Goal: Transaction & Acquisition: Obtain resource

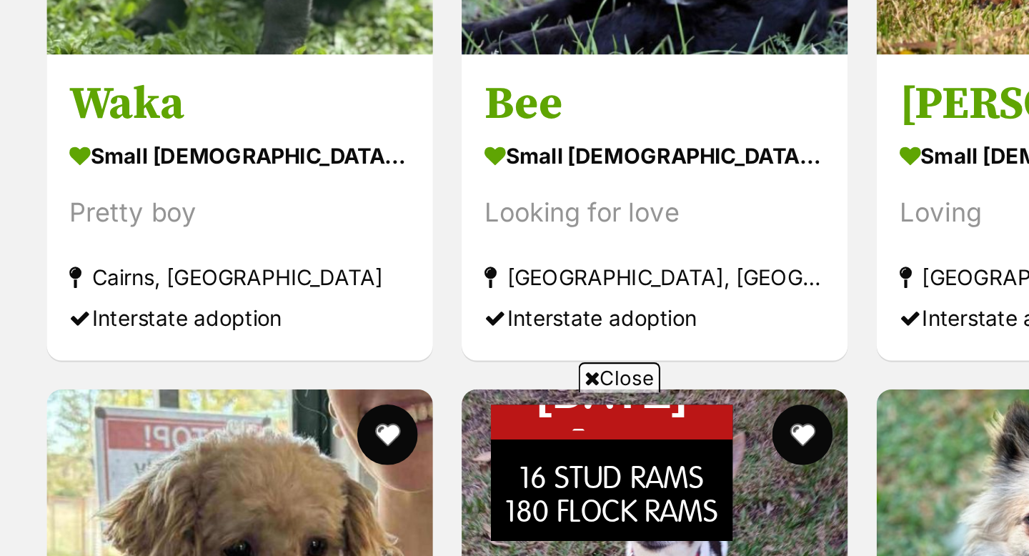
scroll to position [421, 0]
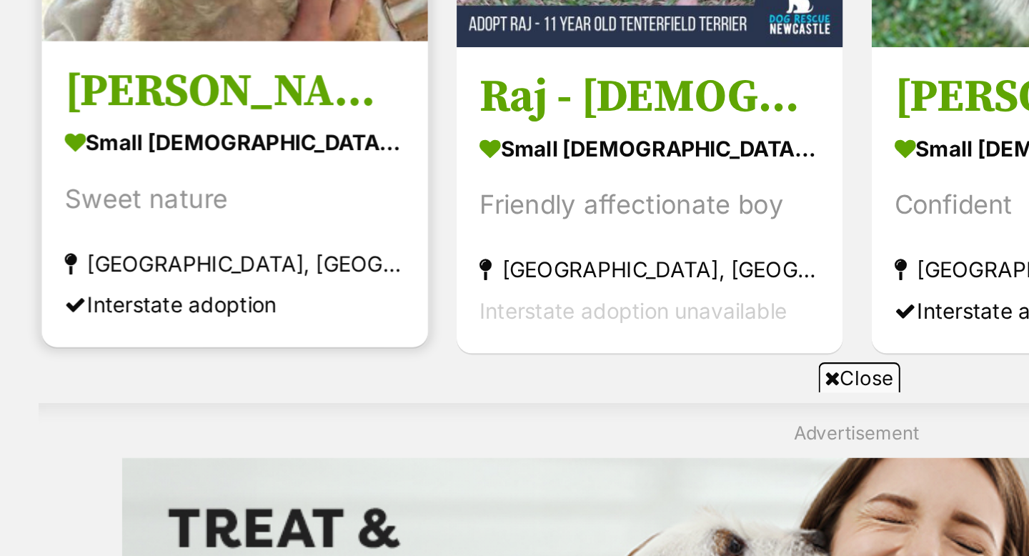
scroll to position [763, 0]
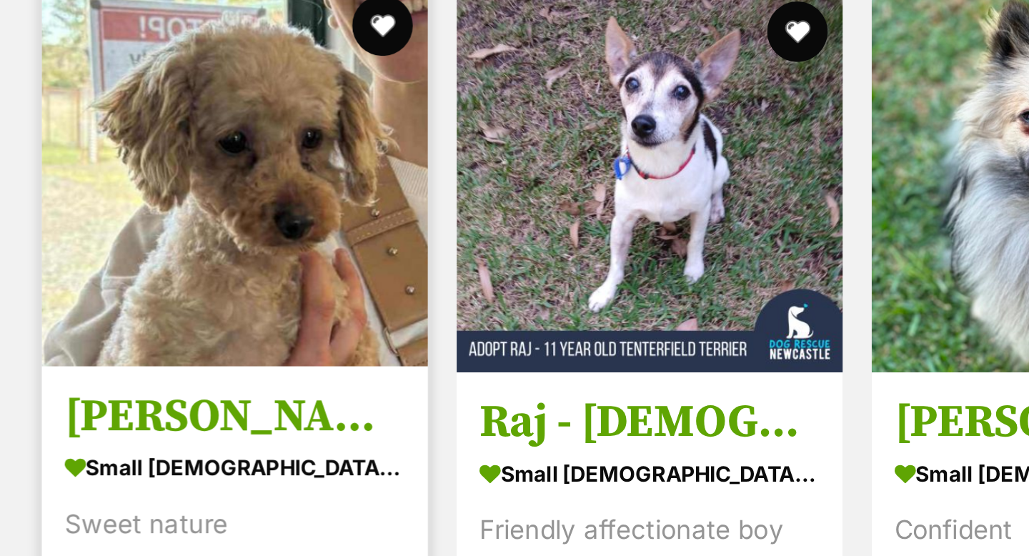
click at [369, 246] on img at bounding box center [339, 222] width 182 height 182
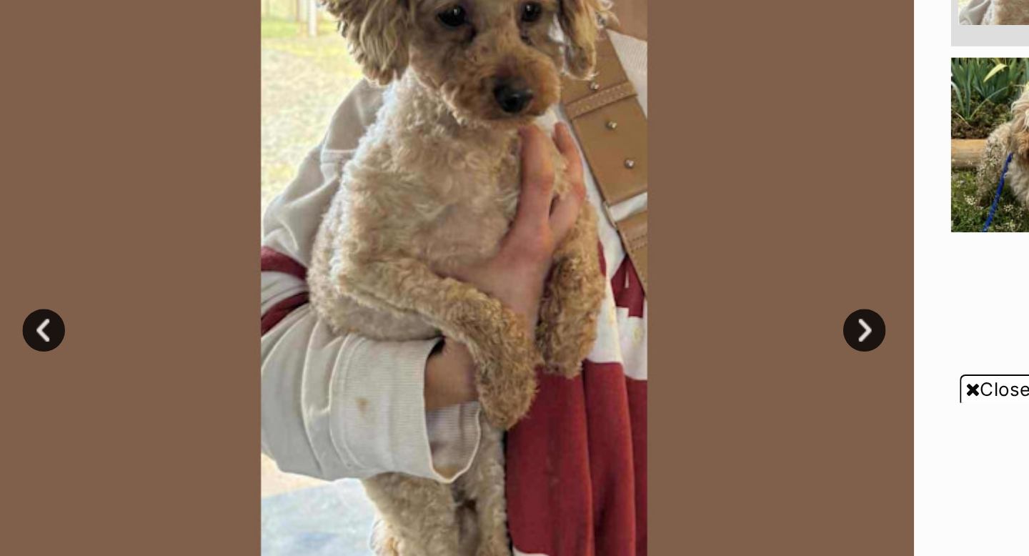
scroll to position [96, 0]
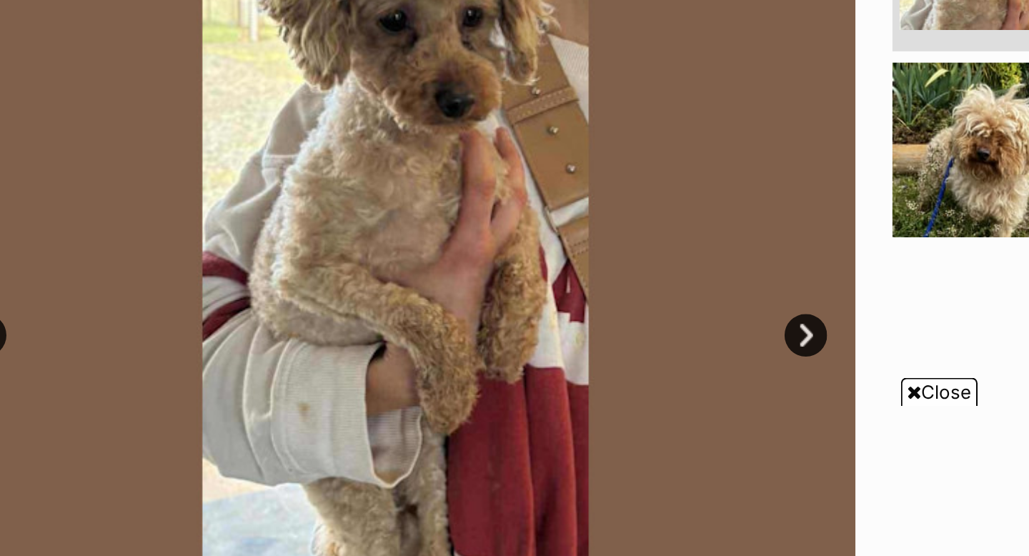
click at [637, 472] on span "Close" at bounding box center [634, 471] width 39 height 14
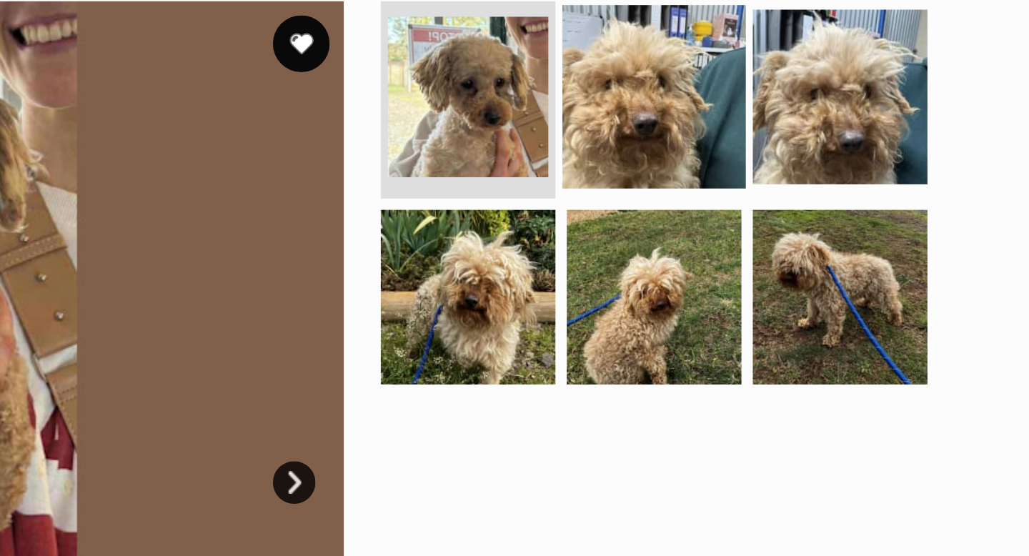
click at [741, 268] on img at bounding box center [748, 248] width 92 height 92
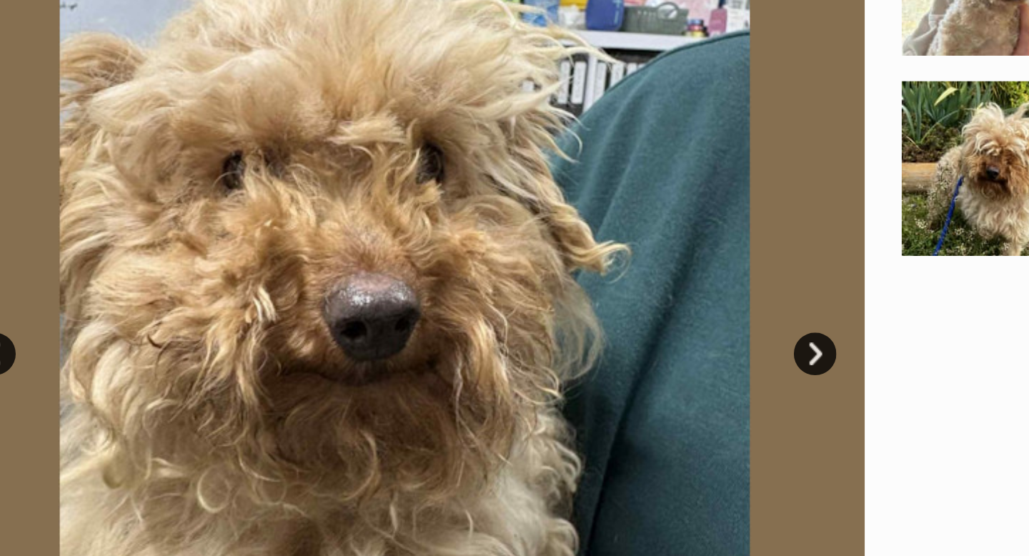
scroll to position [99, 0]
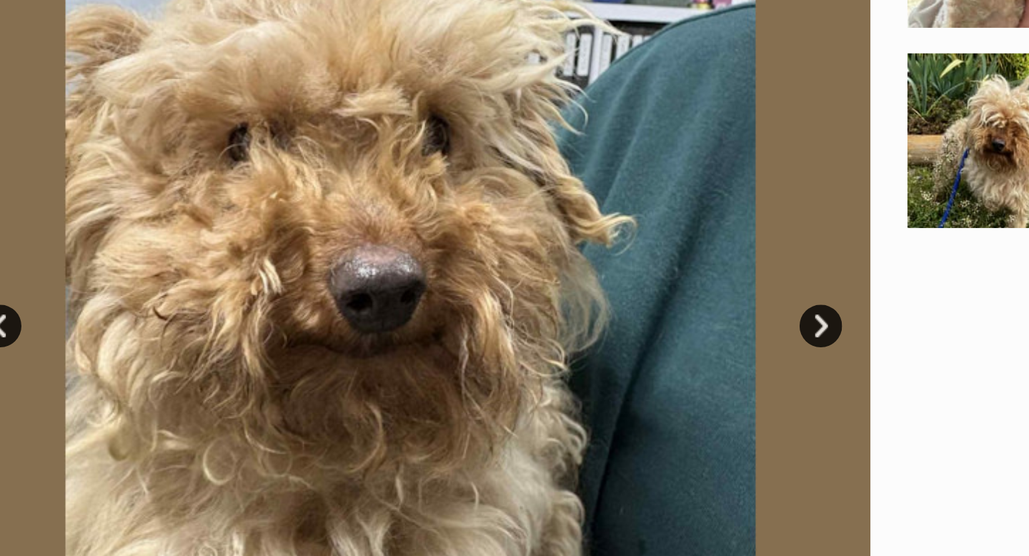
click at [567, 439] on link "Next" at bounding box center [566, 439] width 21 height 21
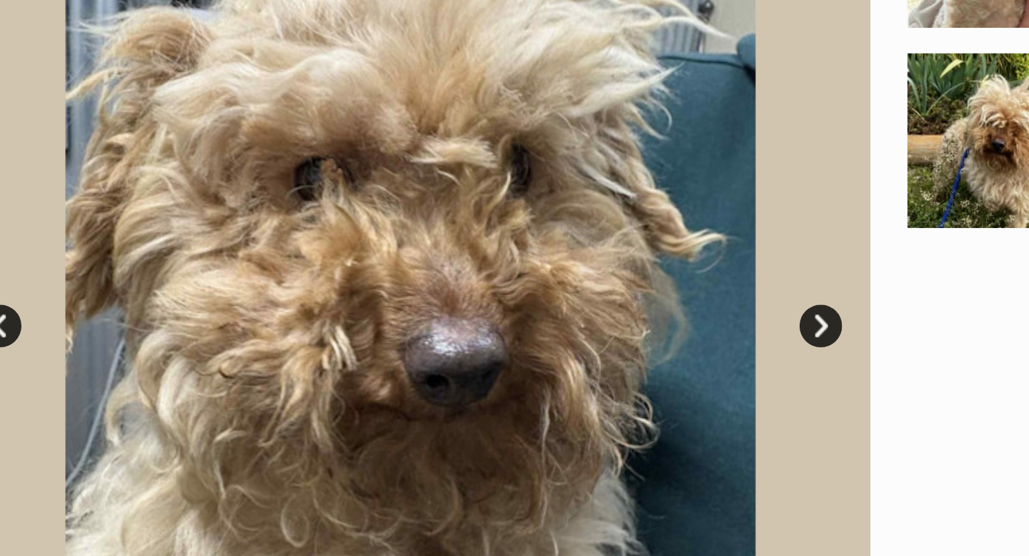
click at [567, 439] on link "Next" at bounding box center [566, 439] width 21 height 21
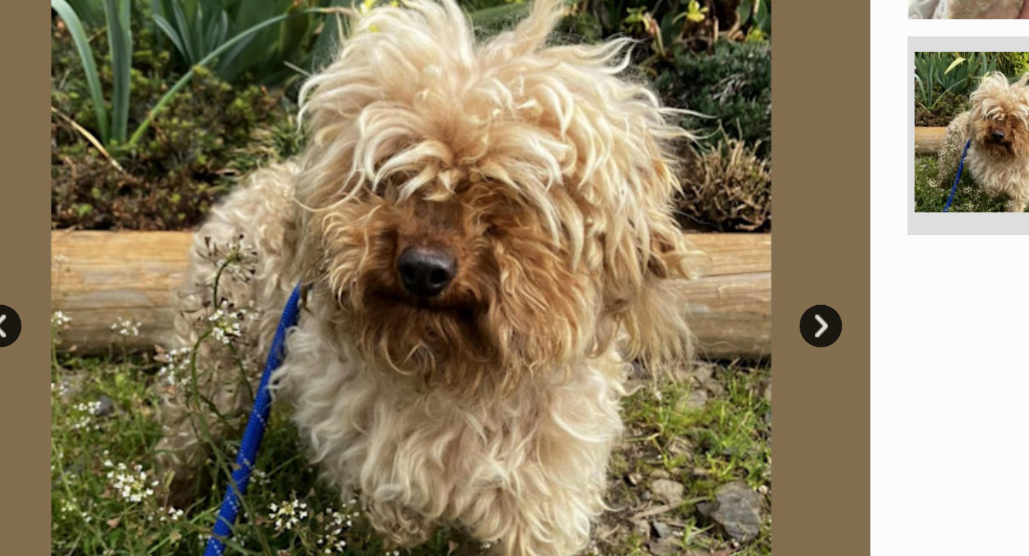
click at [567, 439] on link "Next" at bounding box center [566, 439] width 21 height 21
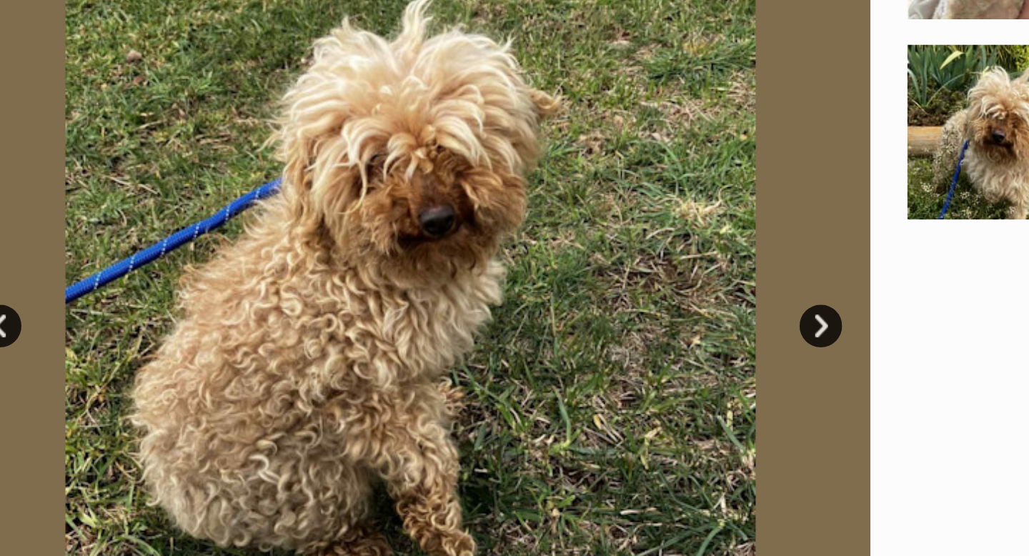
click at [567, 439] on link "Next" at bounding box center [566, 439] width 21 height 21
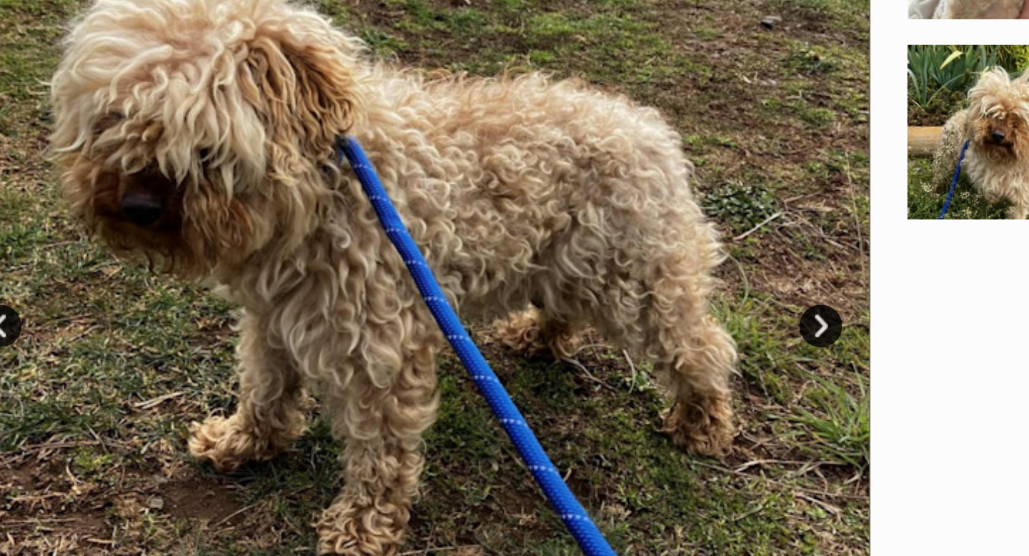
click at [567, 439] on link "Next" at bounding box center [566, 439] width 21 height 21
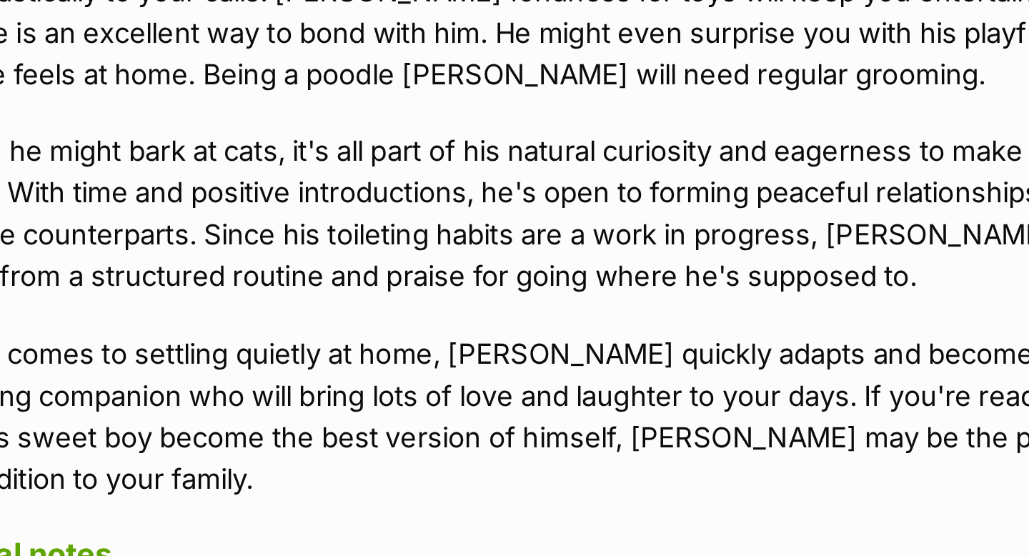
scroll to position [741, 0]
